Goal: Information Seeking & Learning: Find specific page/section

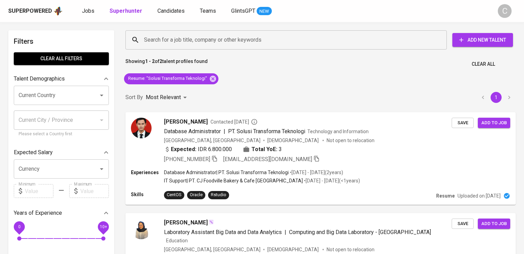
click at [211, 75] on icon at bounding box center [213, 79] width 8 height 8
click at [222, 45] on input "Search for a job title, company or other keywords" at bounding box center [287, 39] width 291 height 13
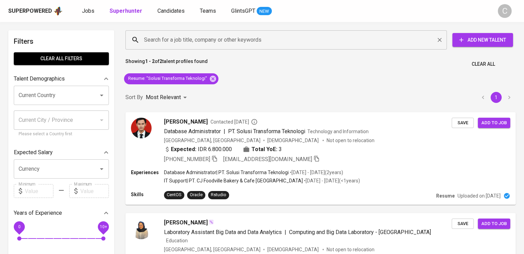
click at [222, 45] on input "Search for a job title, company or other keywords" at bounding box center [287, 39] width 291 height 13
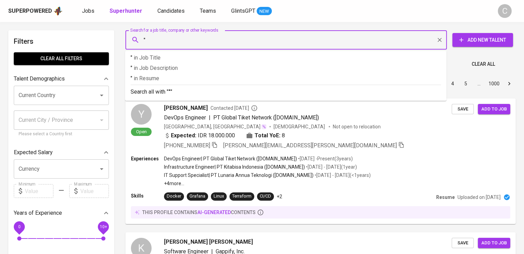
paste input "Pembangunan Kota Tua [GEOGRAPHIC_DATA]"
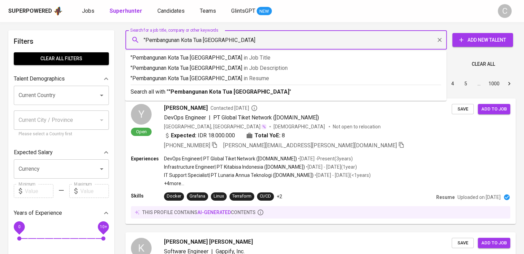
type input ""Pembangunan Kota Tua [GEOGRAPHIC_DATA]""
click at [245, 75] on span "in [GEOGRAPHIC_DATA]" at bounding box center [257, 78] width 25 height 7
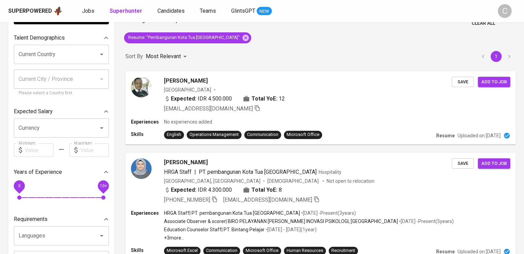
scroll to position [52, 0]
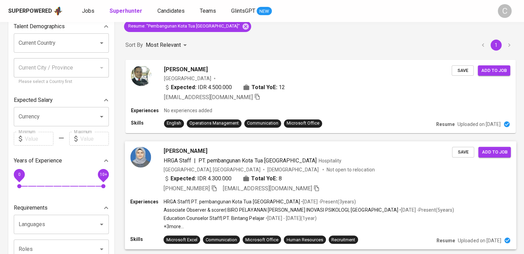
click at [334, 179] on div "Expected: IDR 4.300.000 Total YoE: 8" at bounding box center [307, 179] width 288 height 10
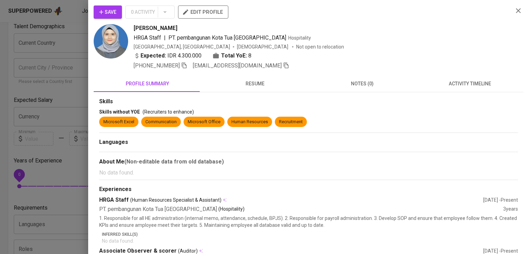
click at [365, 36] on div "HRGA Staff | PT. pembangunan Kota [GEOGRAPHIC_DATA]" at bounding box center [321, 38] width 374 height 8
click at [181, 66] on icon "button" at bounding box center [184, 65] width 6 height 6
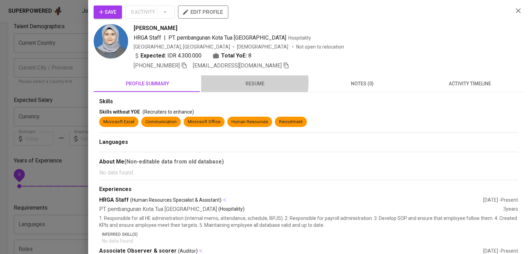
click at [246, 82] on span "resume" at bounding box center [254, 84] width 99 height 9
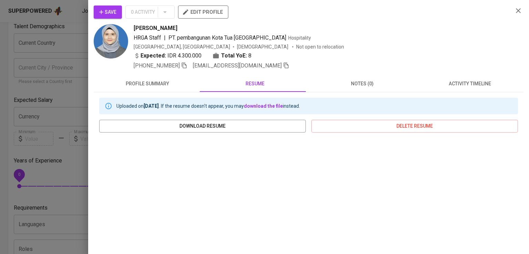
click at [73, 59] on div at bounding box center [264, 127] width 529 height 254
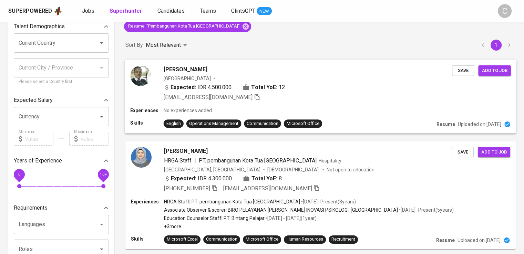
scroll to position [0, 0]
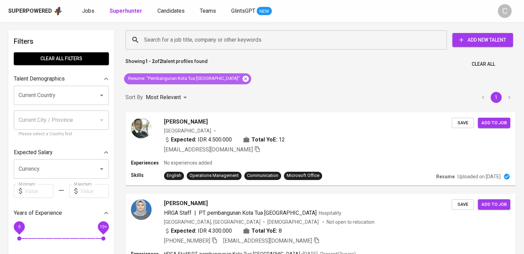
click at [242, 78] on icon at bounding box center [245, 78] width 6 height 6
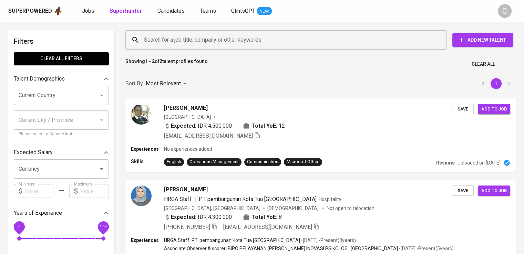
click at [218, 42] on input "Search for a job title, company or other keywords" at bounding box center [287, 39] width 291 height 13
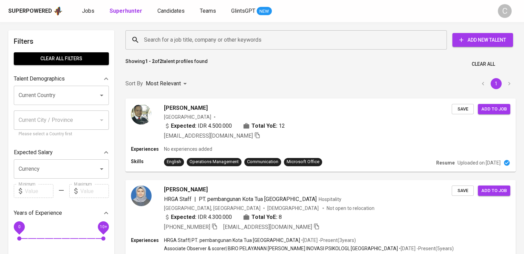
click at [218, 42] on input "Search for a job title, company or other keywords" at bounding box center [287, 39] width 291 height 13
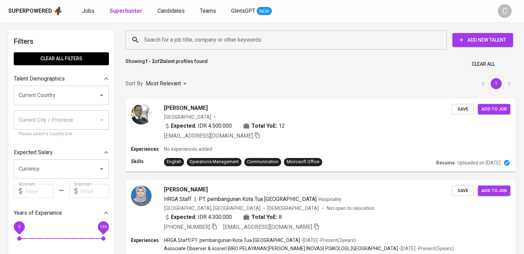
click at [218, 42] on input "Search for a job title, company or other keywords" at bounding box center [287, 39] width 291 height 13
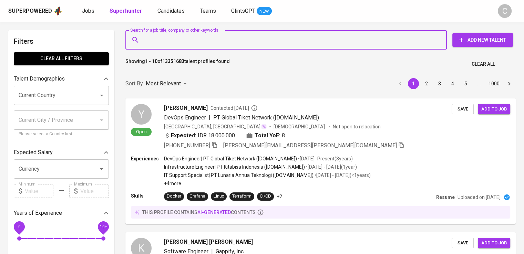
click at [218, 42] on input "Search for a job title, company or other keywords" at bounding box center [287, 39] width 291 height 13
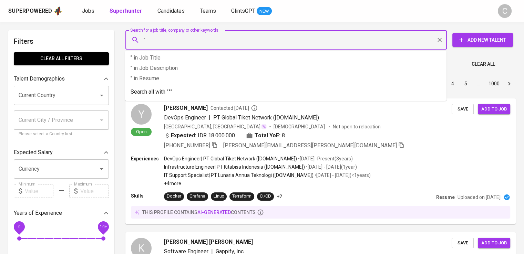
paste input "Intercons"
type input ""Intercons""
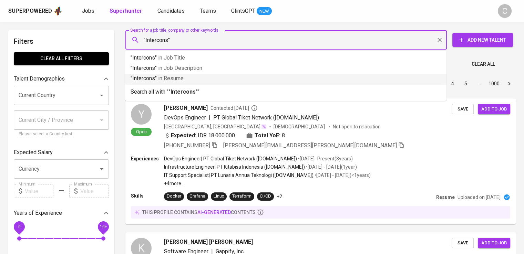
click at [248, 76] on p ""Intercons" in Resume" at bounding box center [285, 78] width 310 height 8
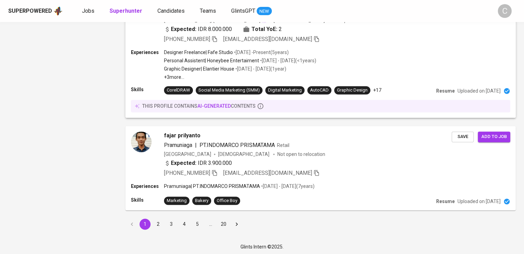
scroll to position [1019, 0]
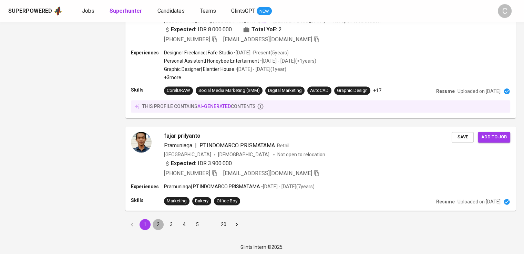
click at [153, 222] on button "2" at bounding box center [157, 224] width 11 height 11
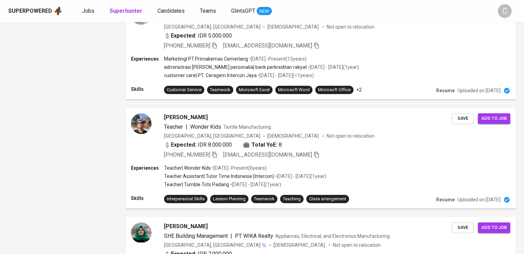
scroll to position [439, 0]
